Goal: Find specific page/section: Find specific page/section

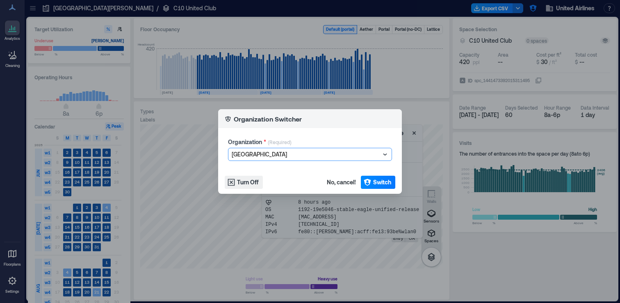
click at [373, 180] on span "Switch" at bounding box center [382, 182] width 18 height 8
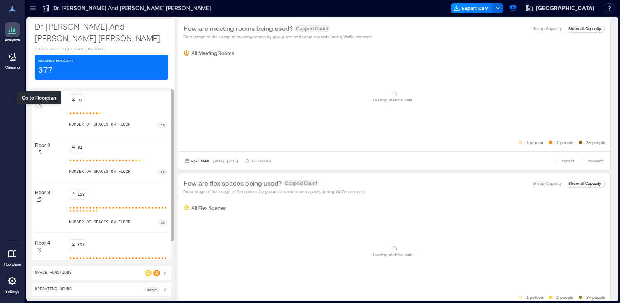
click at [38, 107] on icon at bounding box center [39, 105] width 4 height 4
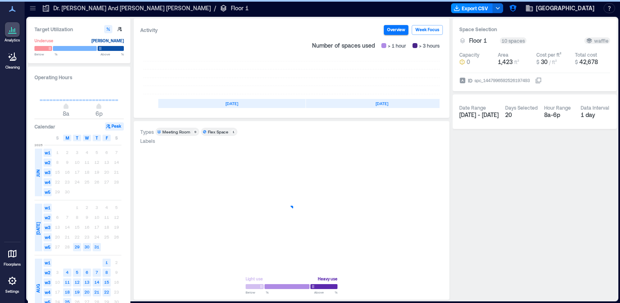
scroll to position [0, 147]
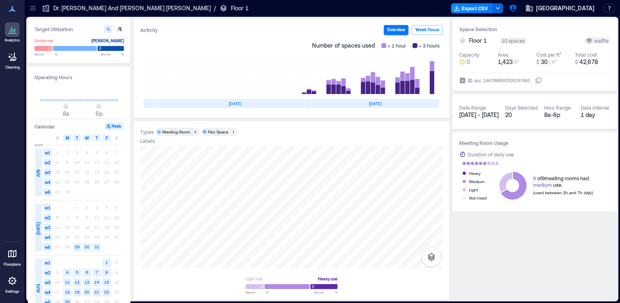
click at [183, 141] on div "Labels" at bounding box center [291, 140] width 303 height 7
